Goal: Transaction & Acquisition: Subscribe to service/newsletter

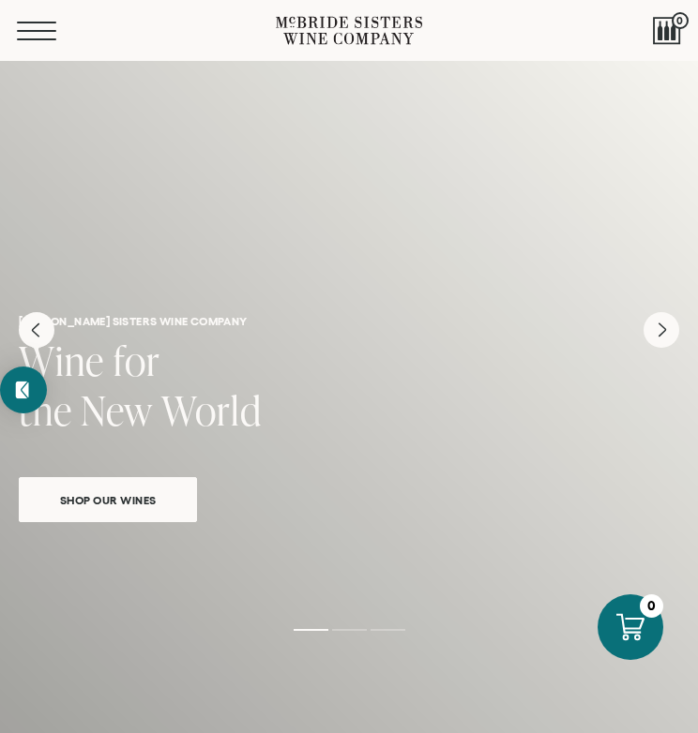
click at [36, 28] on button "Menu" at bounding box center [51, 31] width 68 height 19
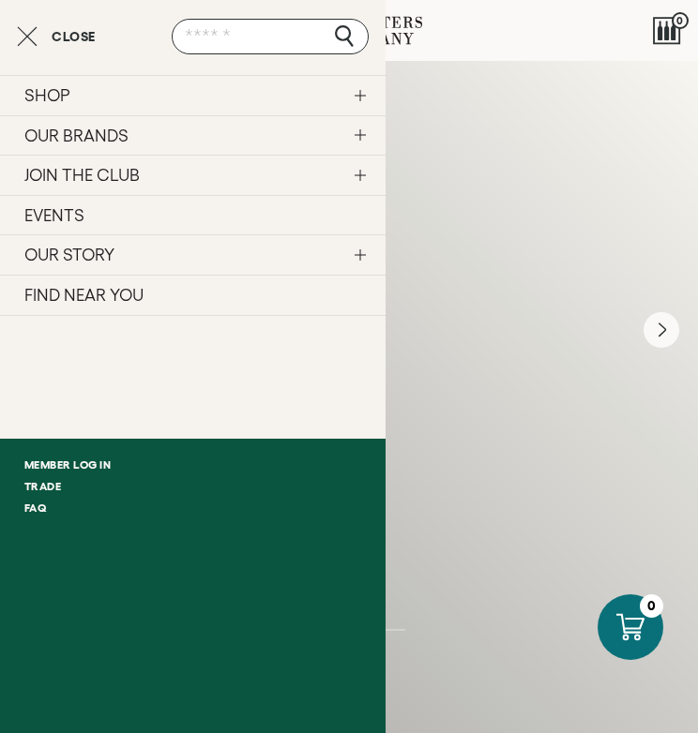
click at [357, 251] on link "OUR STORY" at bounding box center [192, 254] width 385 height 40
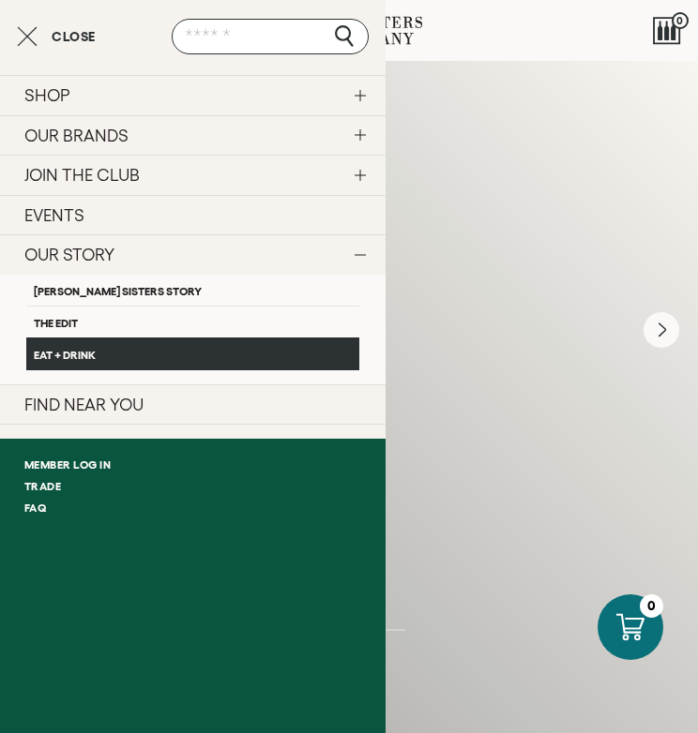
click at [129, 351] on link "Eat + Drink" at bounding box center [192, 354] width 333 height 32
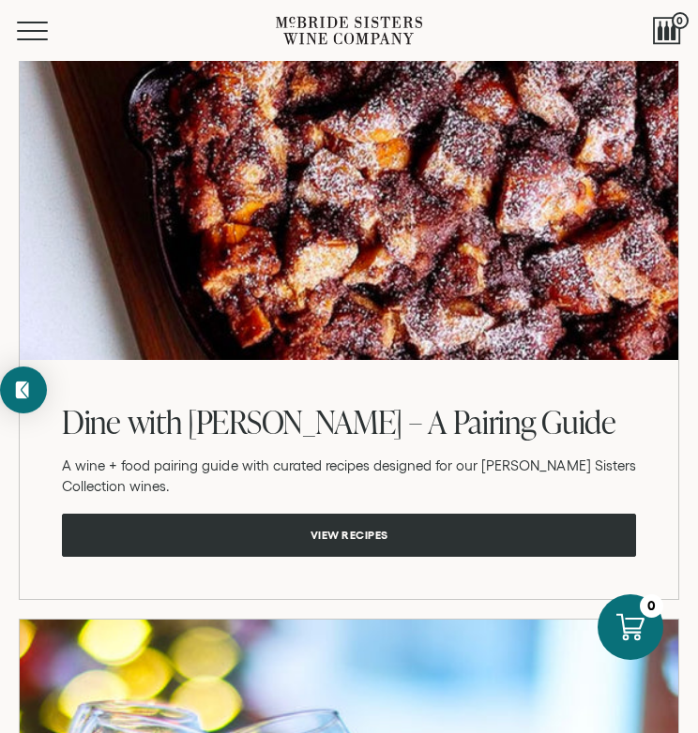
scroll to position [2518, 0]
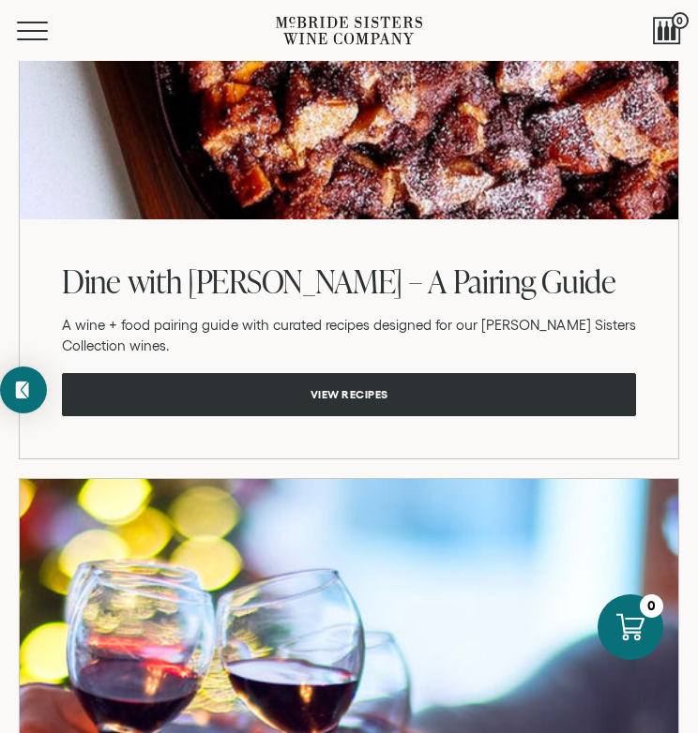
click at [23, 39] on div "Menu" at bounding box center [146, 30] width 259 height 61
click at [35, 23] on button "Menu" at bounding box center [51, 31] width 68 height 19
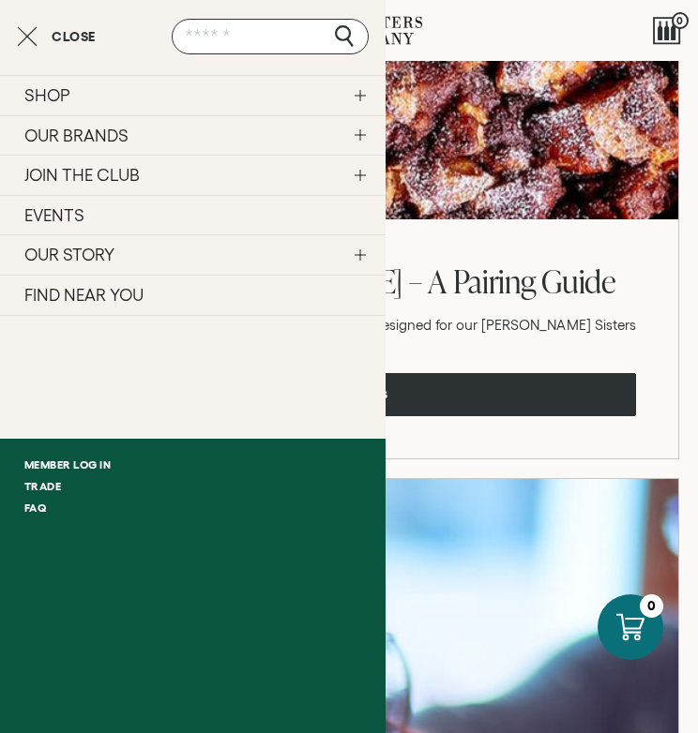
click at [183, 176] on link "JOIN THE CLUB" at bounding box center [192, 175] width 385 height 40
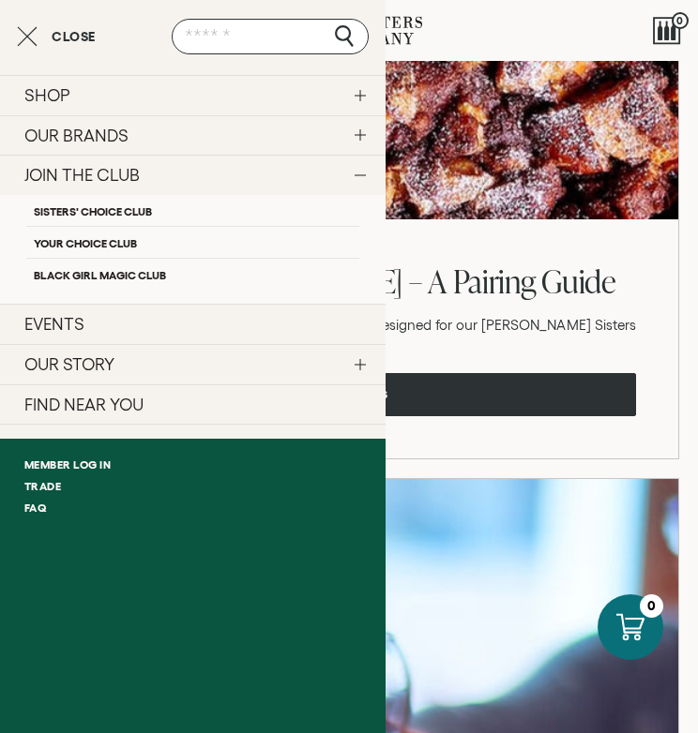
click at [136, 335] on link "EVENTS" at bounding box center [192, 324] width 385 height 40
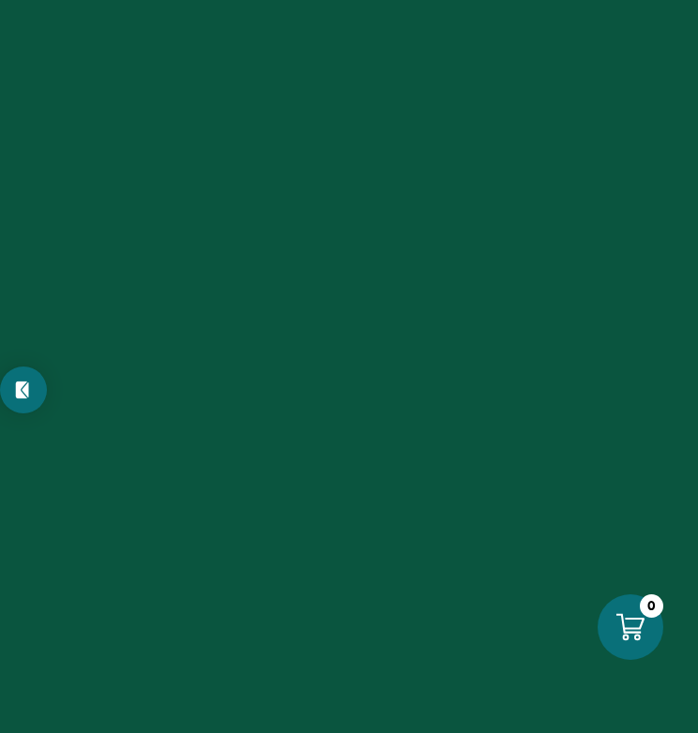
scroll to position [2518, 0]
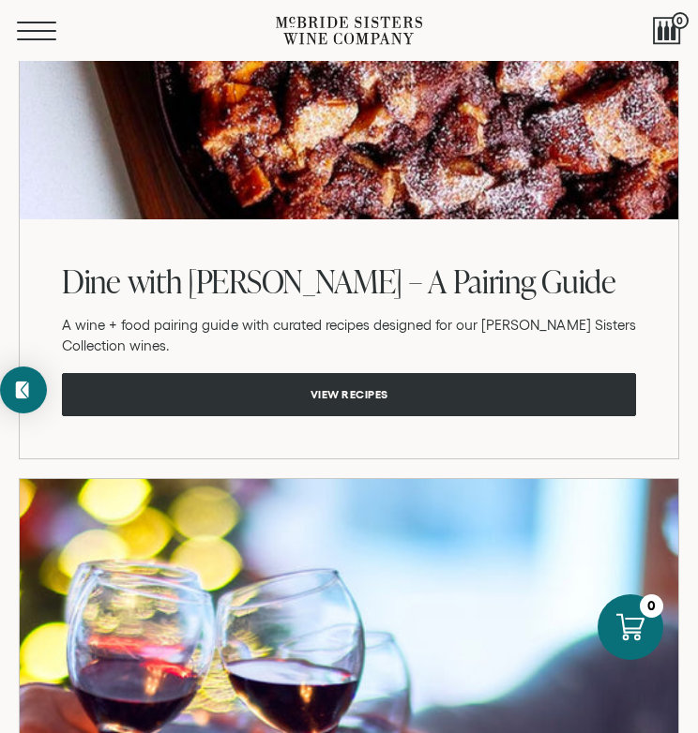
click at [24, 38] on span "Mobile Menu Trigger" at bounding box center [36, 39] width 39 height 2
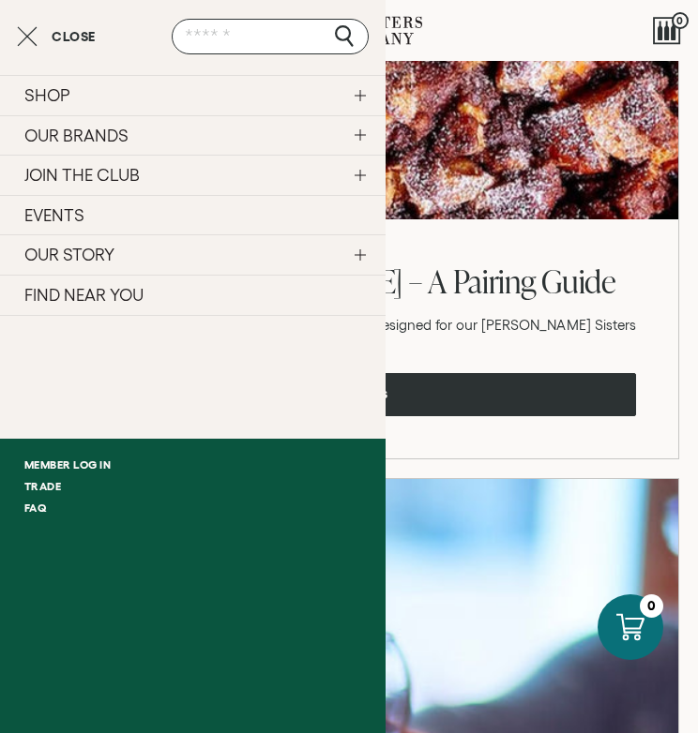
click at [50, 218] on link "EVENTS" at bounding box center [192, 215] width 385 height 40
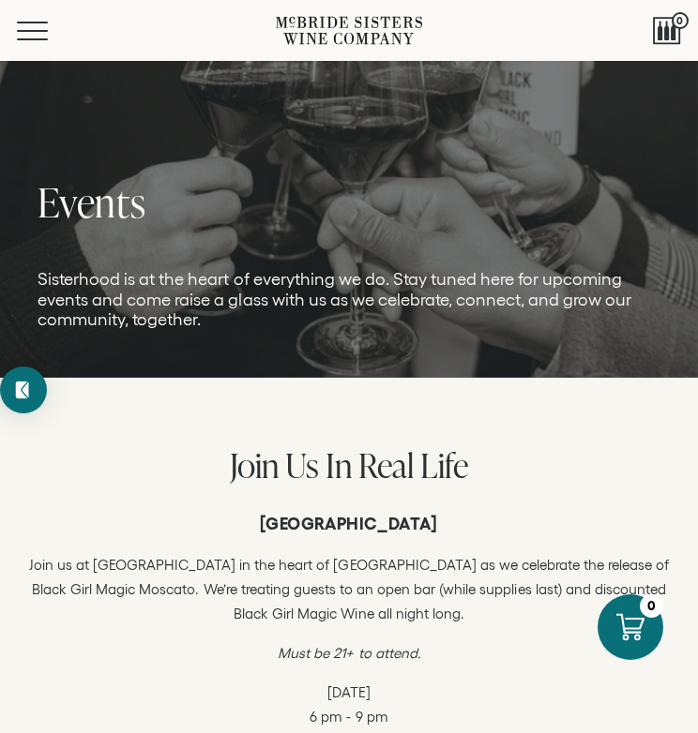
scroll to position [133, 0]
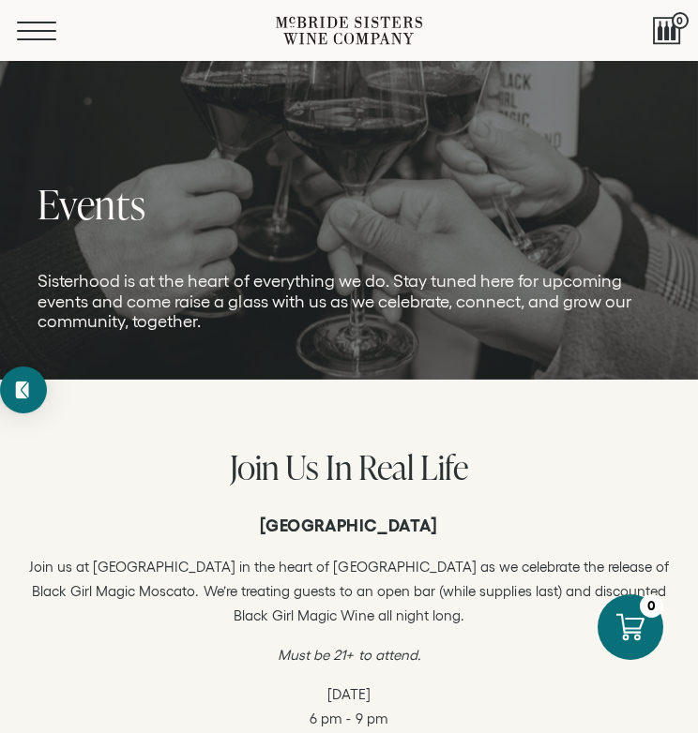
click at [38, 24] on button "Menu" at bounding box center [51, 31] width 68 height 19
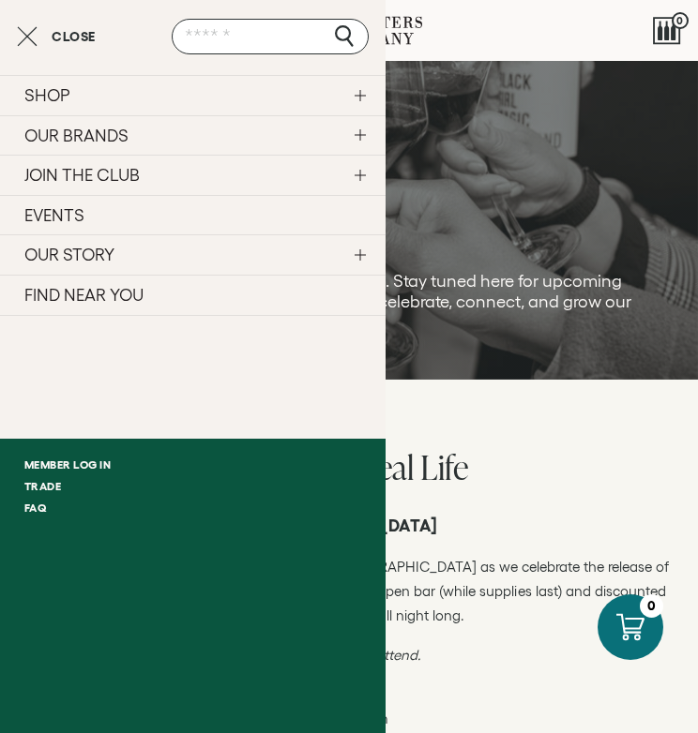
click at [134, 132] on link "OUR BRANDS" at bounding box center [192, 135] width 385 height 40
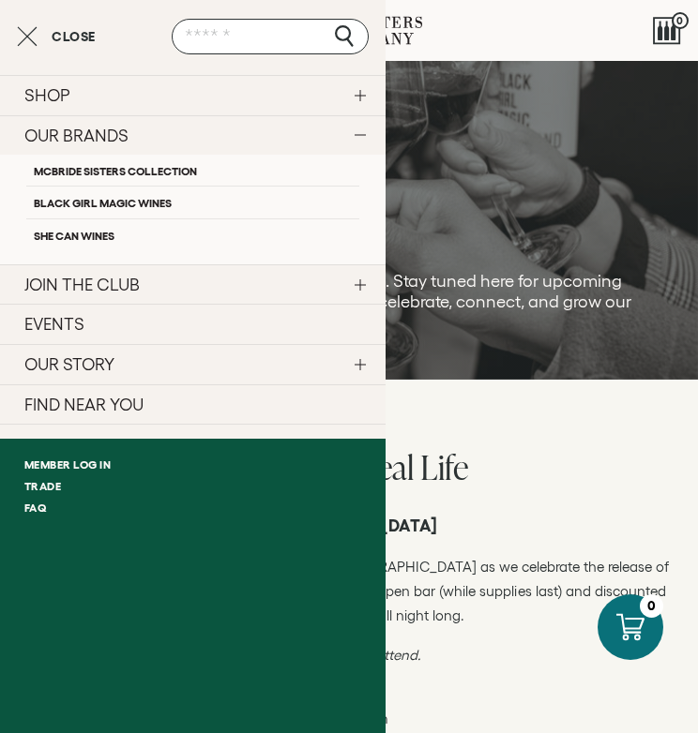
click at [152, 91] on link "SHOP" at bounding box center [192, 95] width 385 height 40
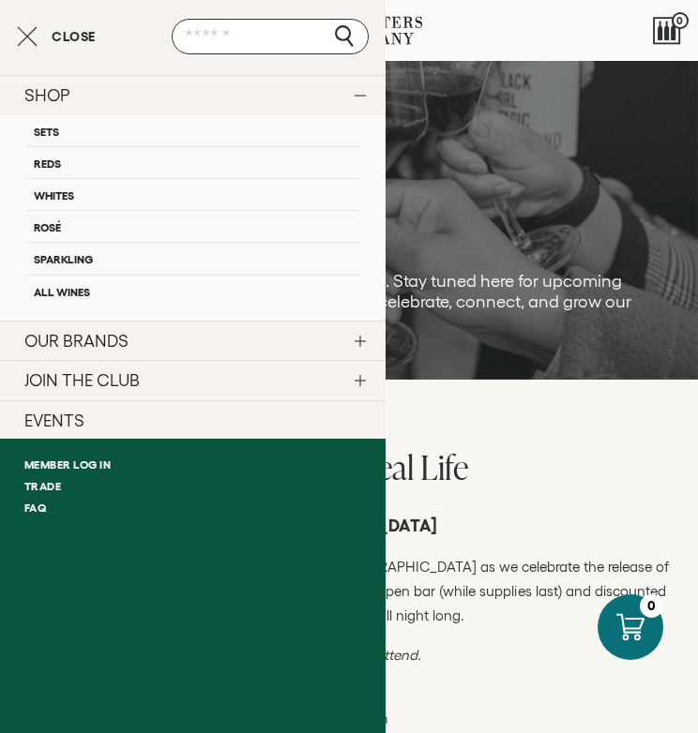
click at [126, 372] on link "JOIN THE CLUB" at bounding box center [192, 380] width 385 height 40
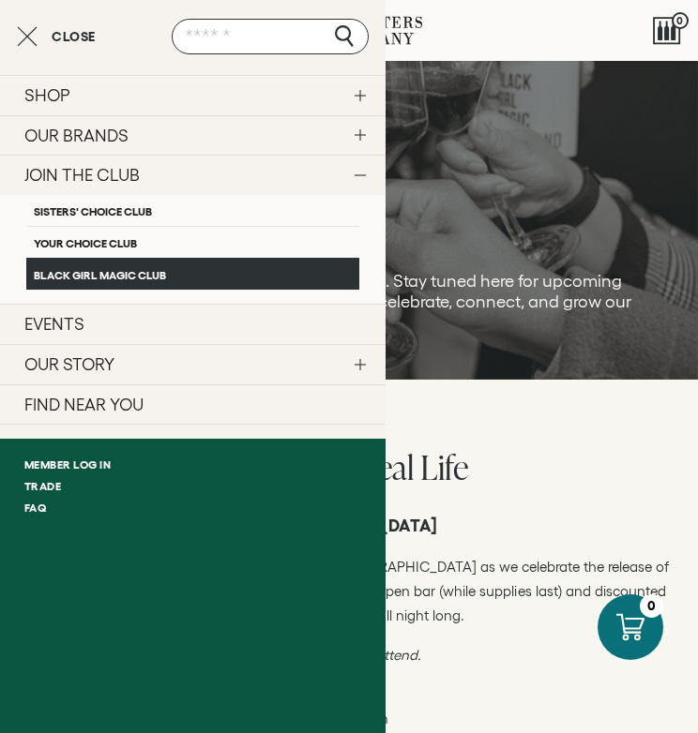
click at [129, 269] on link "Black Girl Magic Club" at bounding box center [192, 274] width 333 height 32
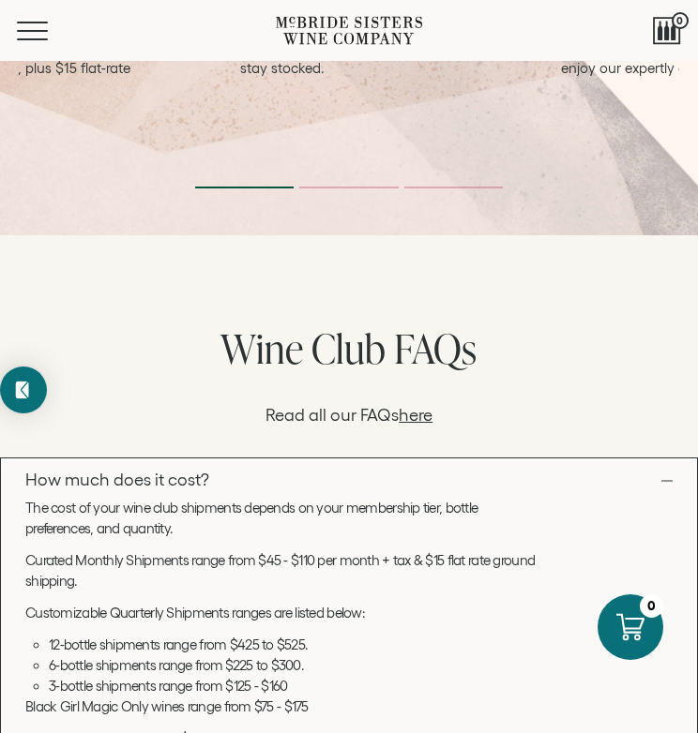
scroll to position [1588, 0]
